Goal: Check status: Check status

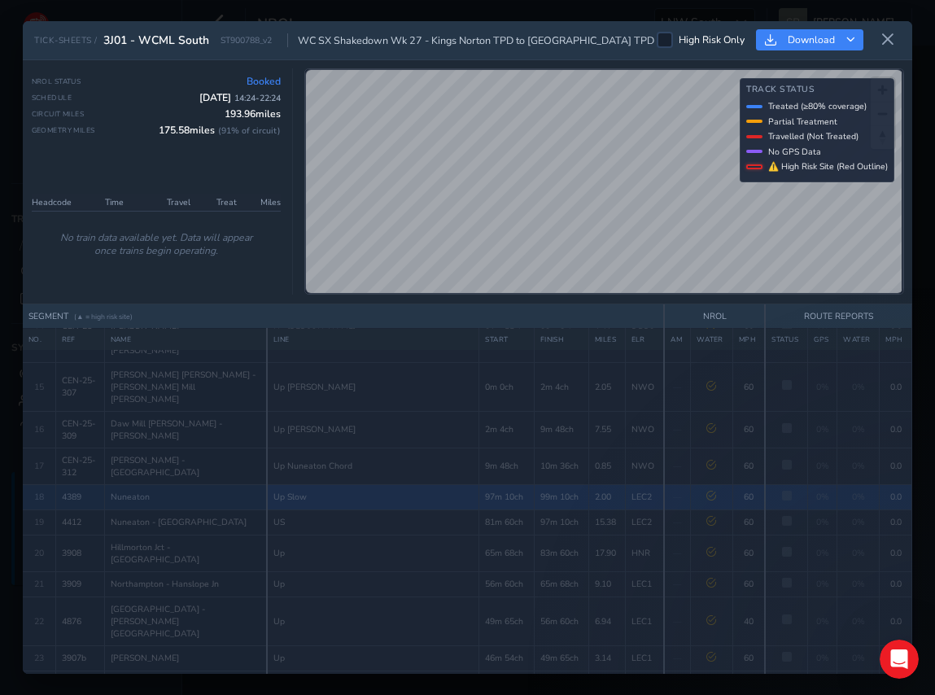
scroll to position [503, 0]
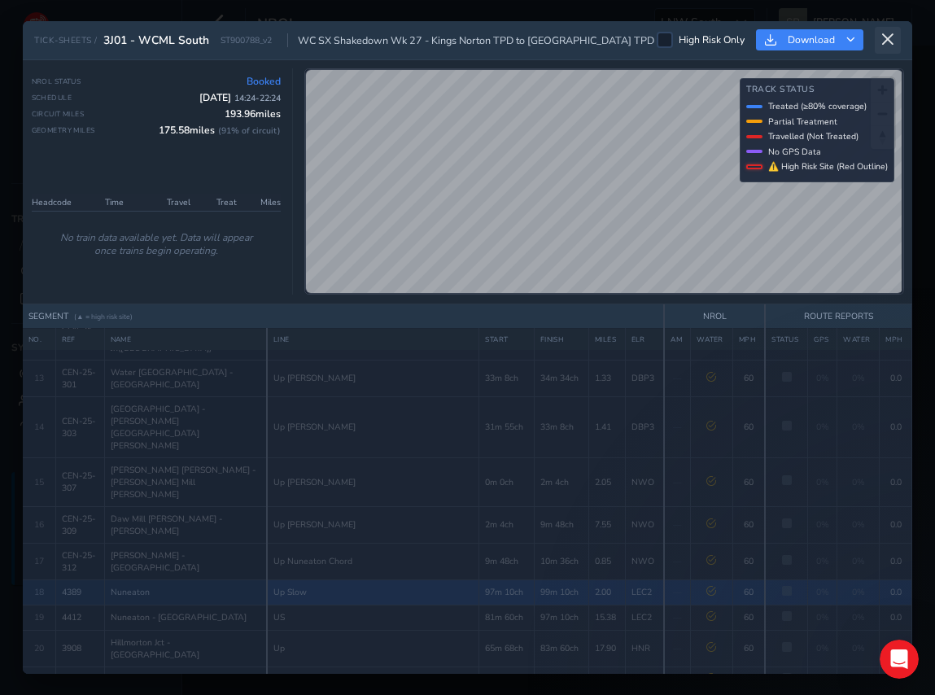
click at [899, 34] on button at bounding box center [888, 40] width 26 height 27
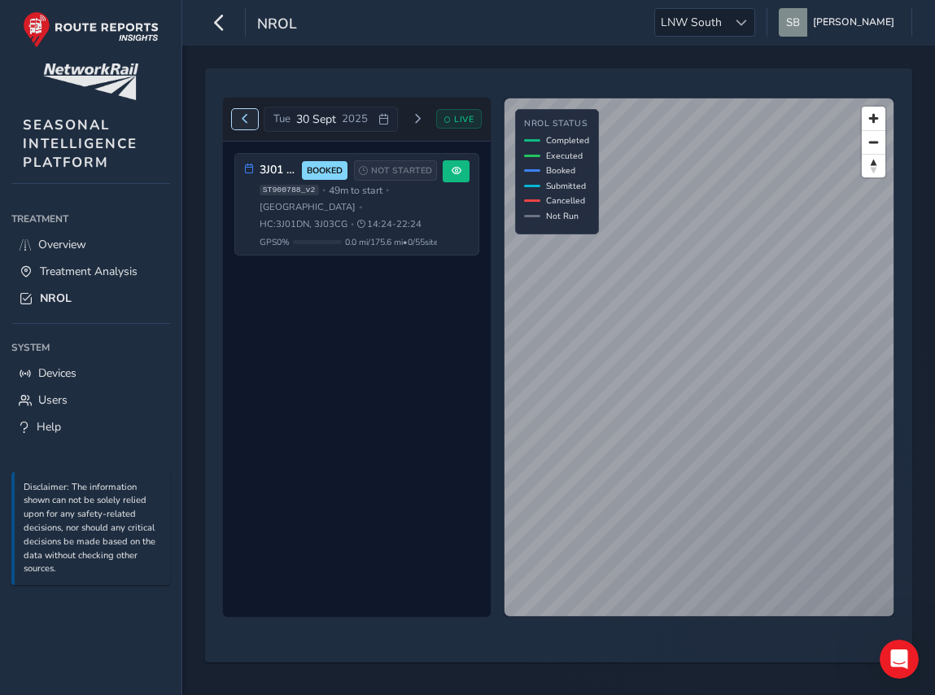
click at [247, 120] on span "Previous day" at bounding box center [245, 119] width 10 height 10
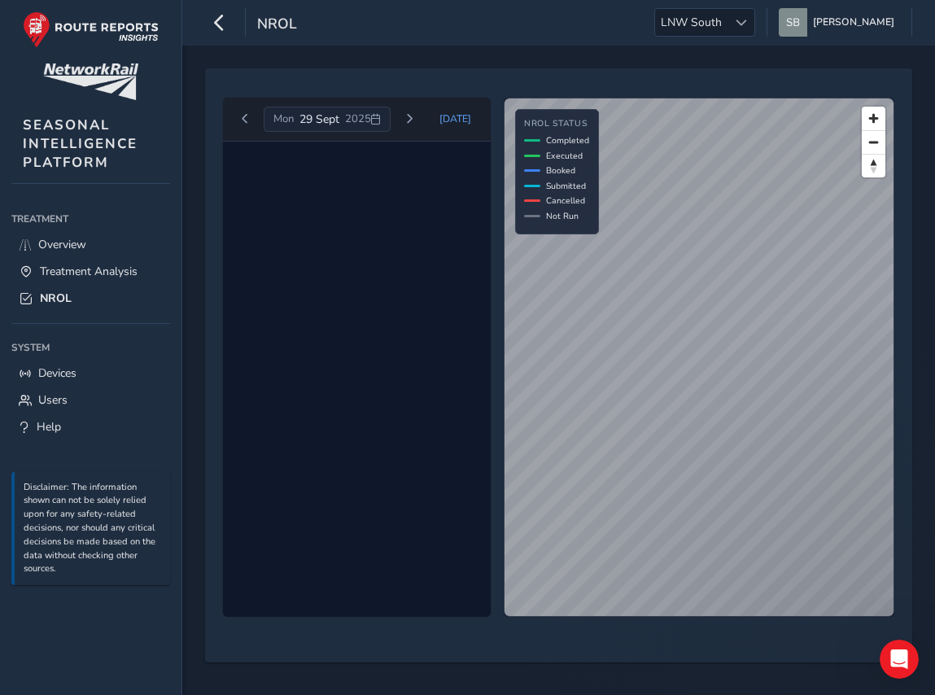
click at [381, 119] on icon at bounding box center [375, 119] width 11 height 11
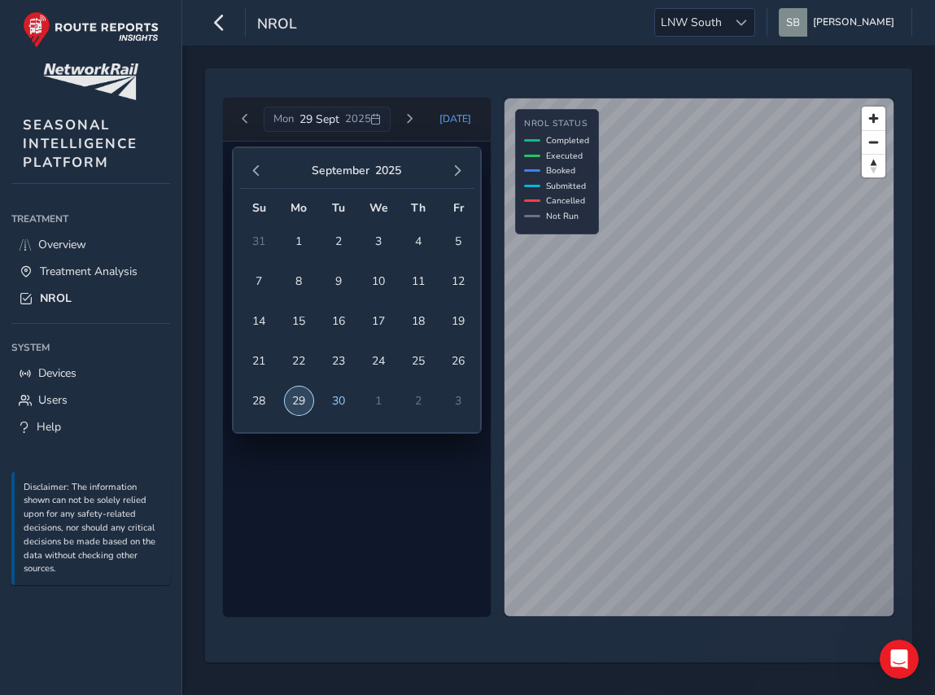
click at [297, 402] on span "29" at bounding box center [299, 401] width 28 height 28
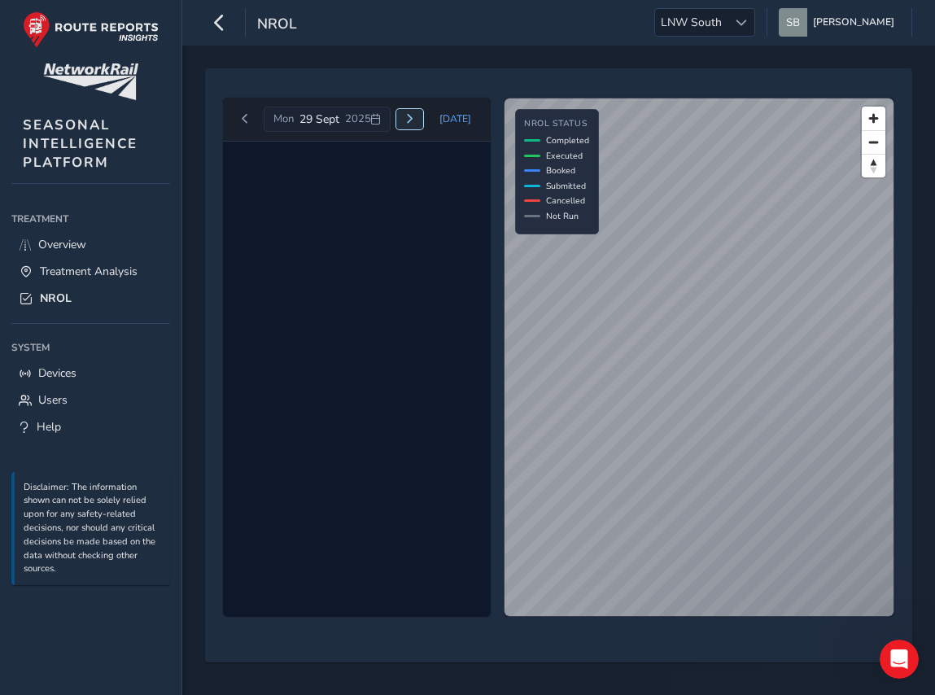
click at [413, 114] on span "Next day" at bounding box center [410, 119] width 10 height 10
